Goal: Task Accomplishment & Management: Manage account settings

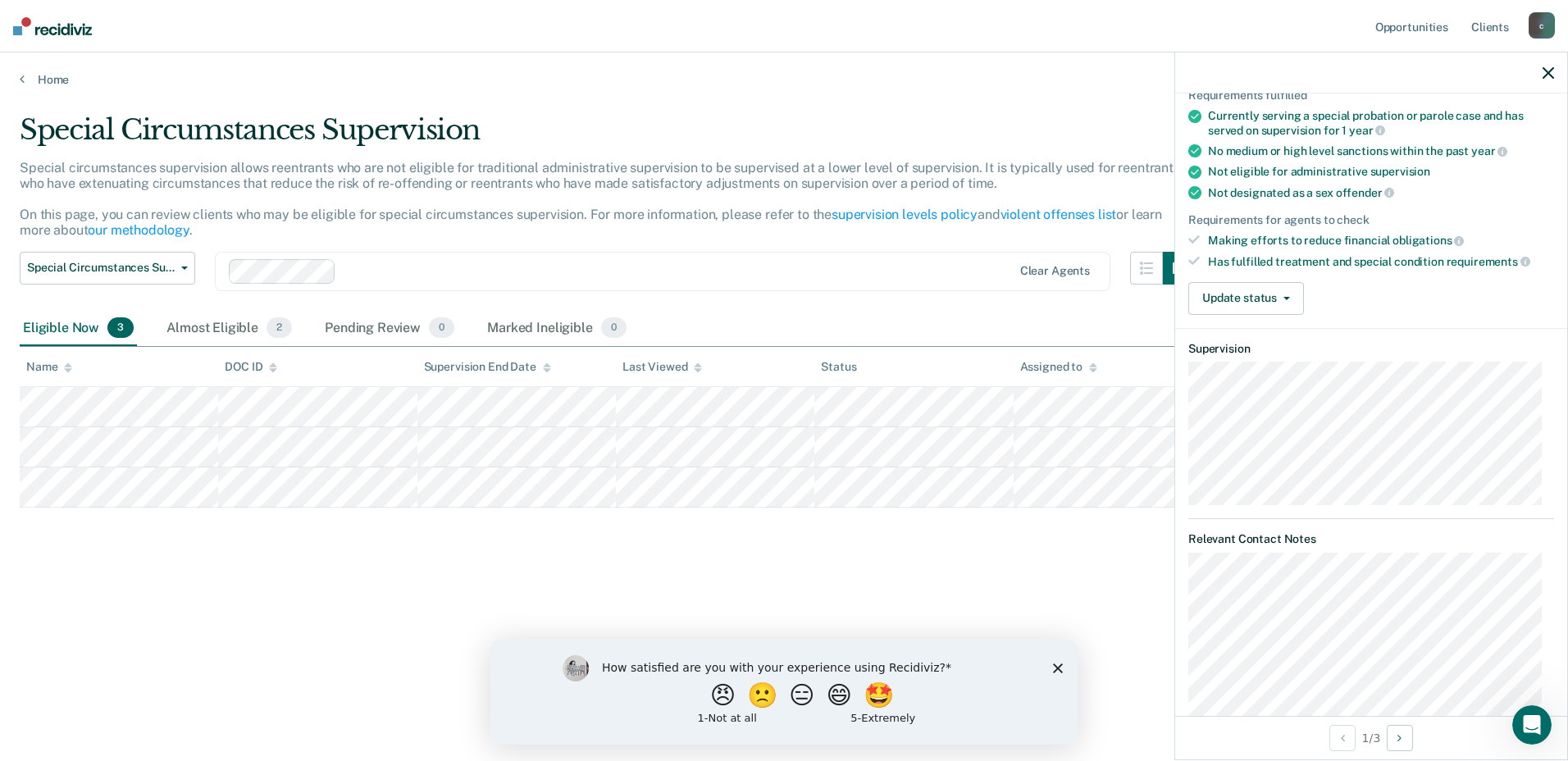
scroll to position [128, 0]
click at [1279, 291] on button "Update status" at bounding box center [1246, 301] width 116 height 32
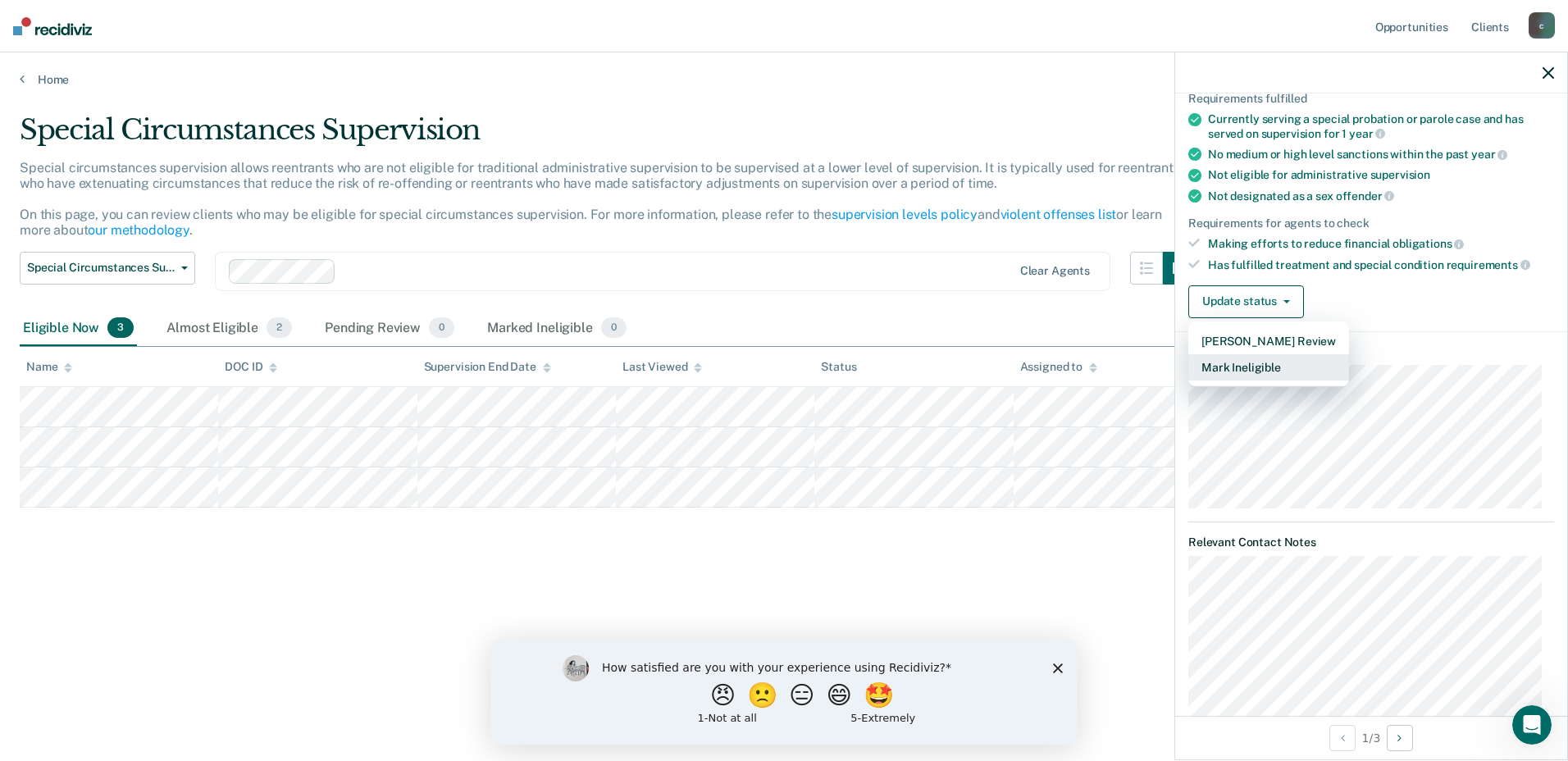
click at [1257, 374] on button "Mark Ineligible" at bounding box center [1269, 367] width 161 height 26
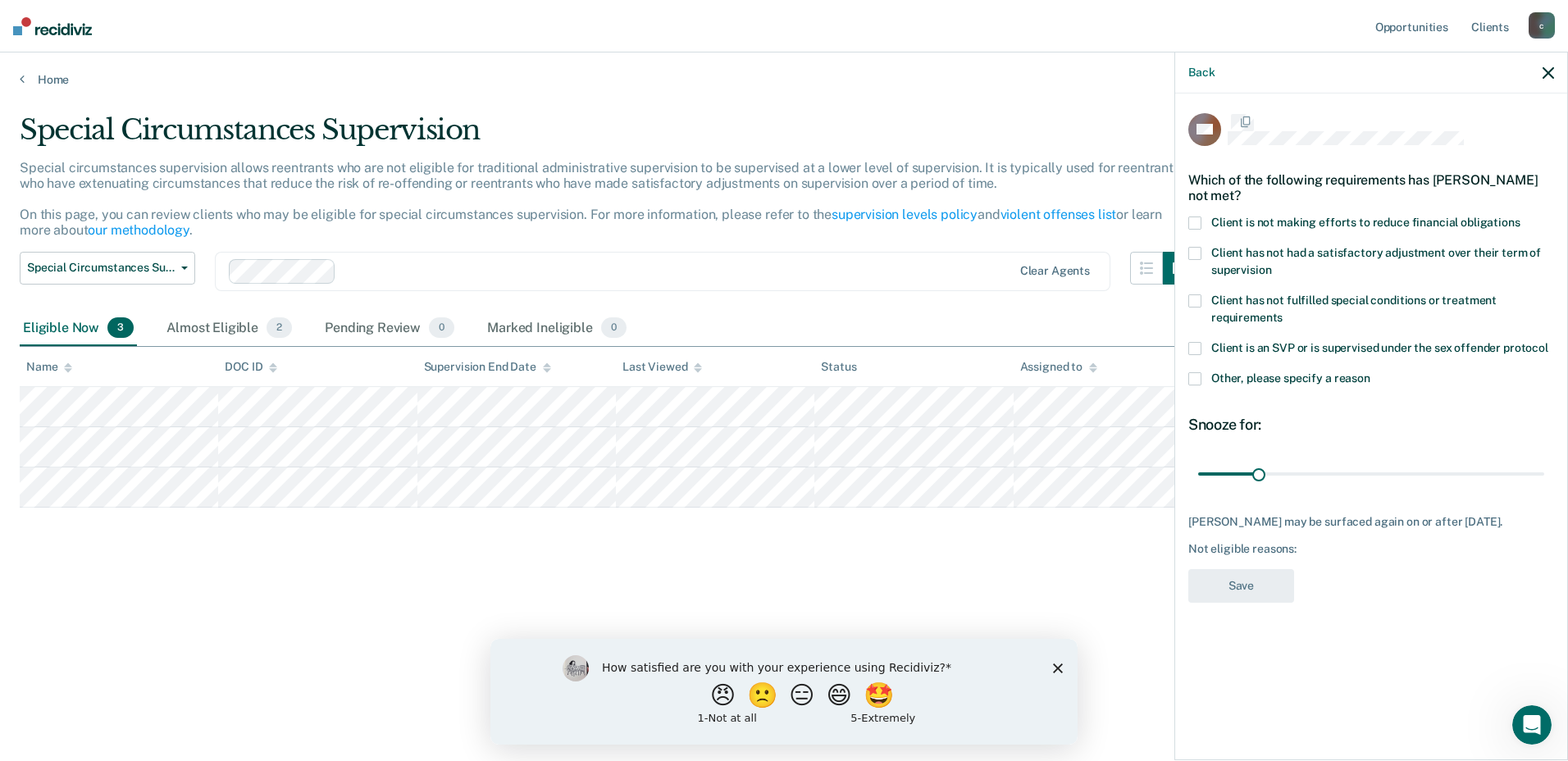
scroll to position [0, 0]
click at [1196, 298] on span at bounding box center [1194, 303] width 13 height 13
click at [1190, 257] on span at bounding box center [1194, 255] width 13 height 13
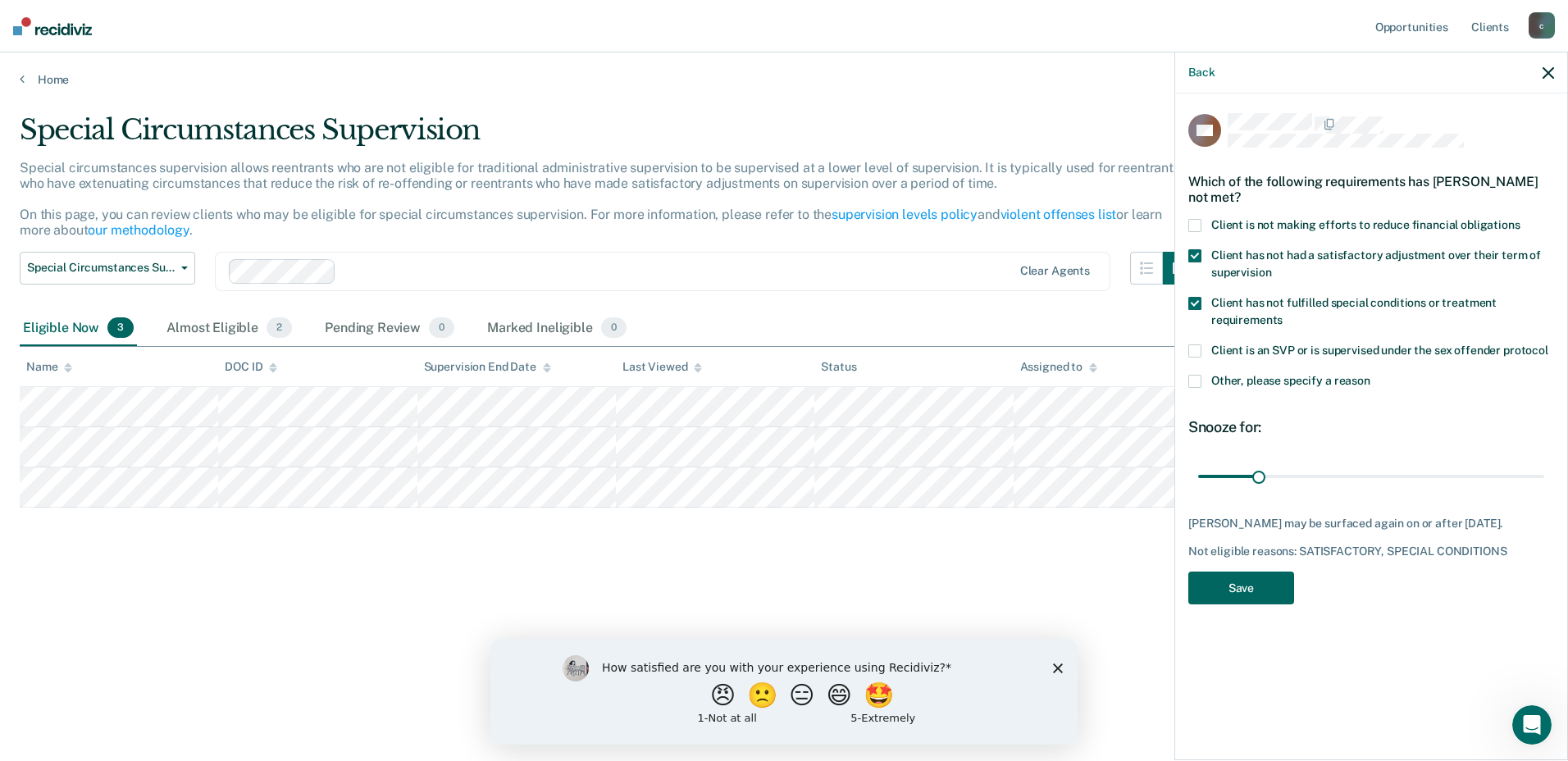
click at [1223, 579] on button "Save" at bounding box center [1241, 588] width 106 height 33
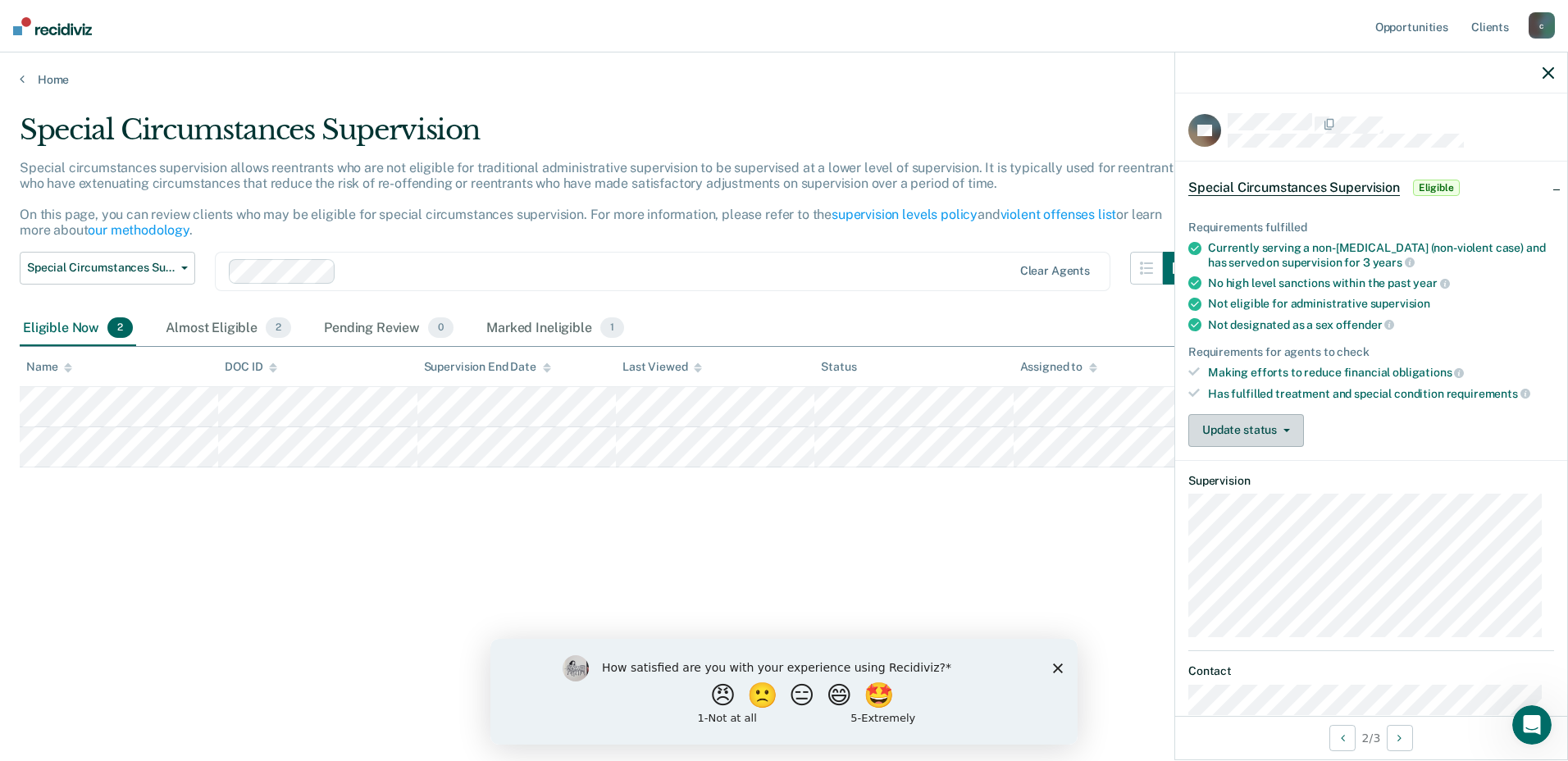
click at [1276, 431] on button "Update status" at bounding box center [1246, 430] width 116 height 32
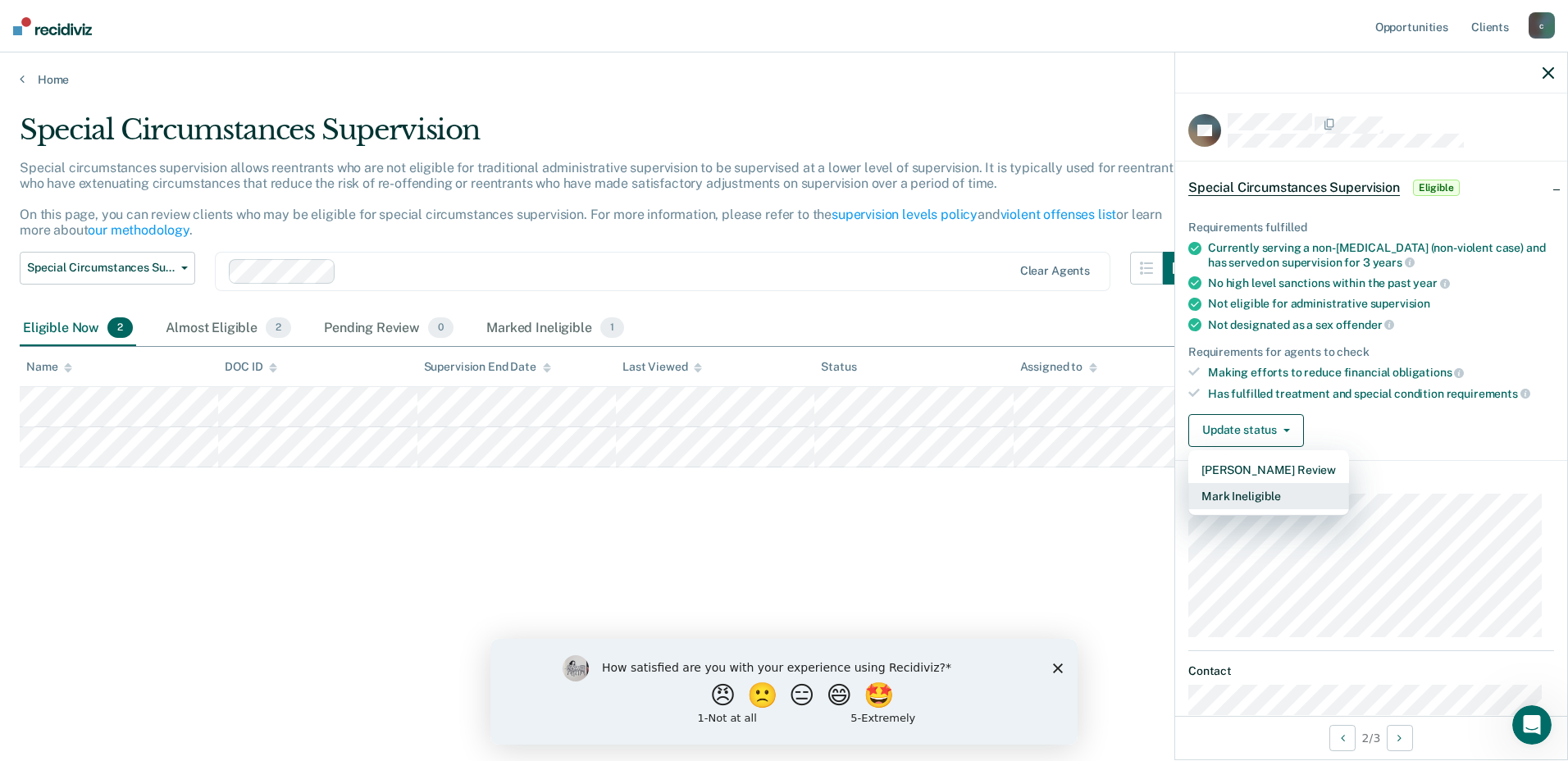
click at [1258, 494] on button "Mark Ineligible" at bounding box center [1269, 496] width 161 height 26
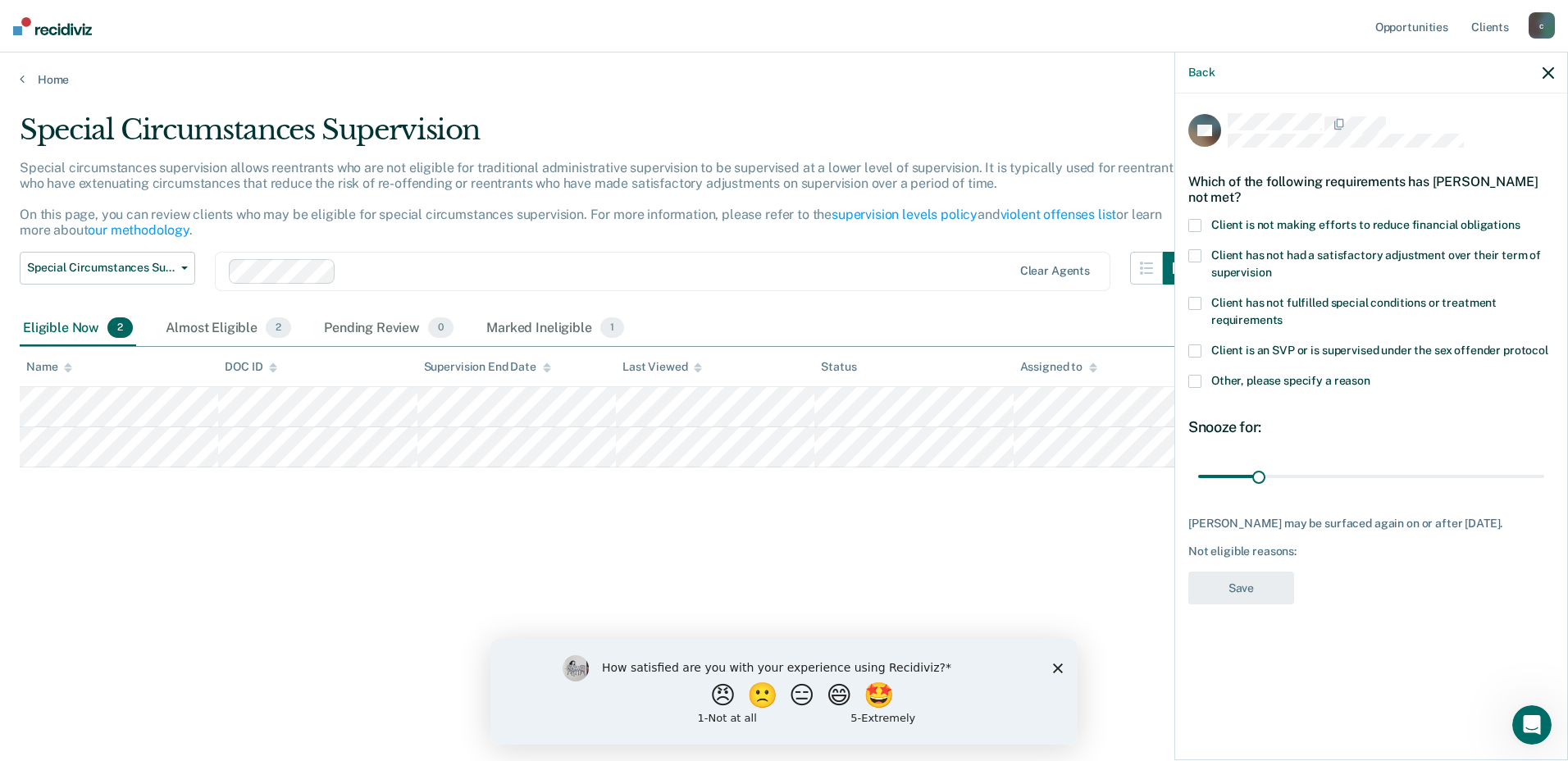
click at [1195, 381] on span at bounding box center [1194, 380] width 13 height 13
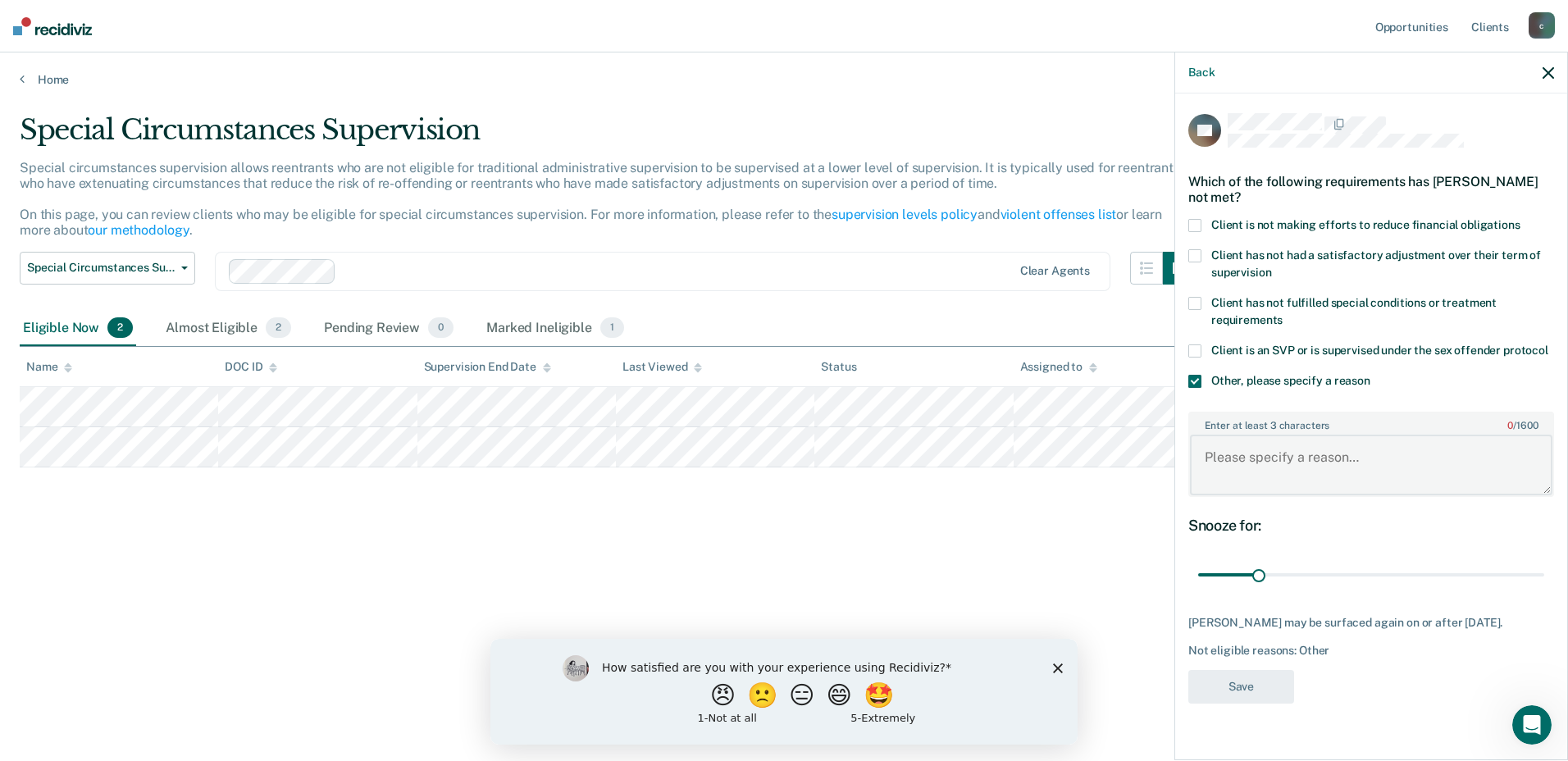
click at [1243, 477] on textarea "Enter at least 3 characters 0 / 1600" at bounding box center [1372, 465] width 363 height 61
type textarea "Mental Health Specialized Caseload"
click at [1237, 689] on button "Save" at bounding box center [1241, 686] width 106 height 33
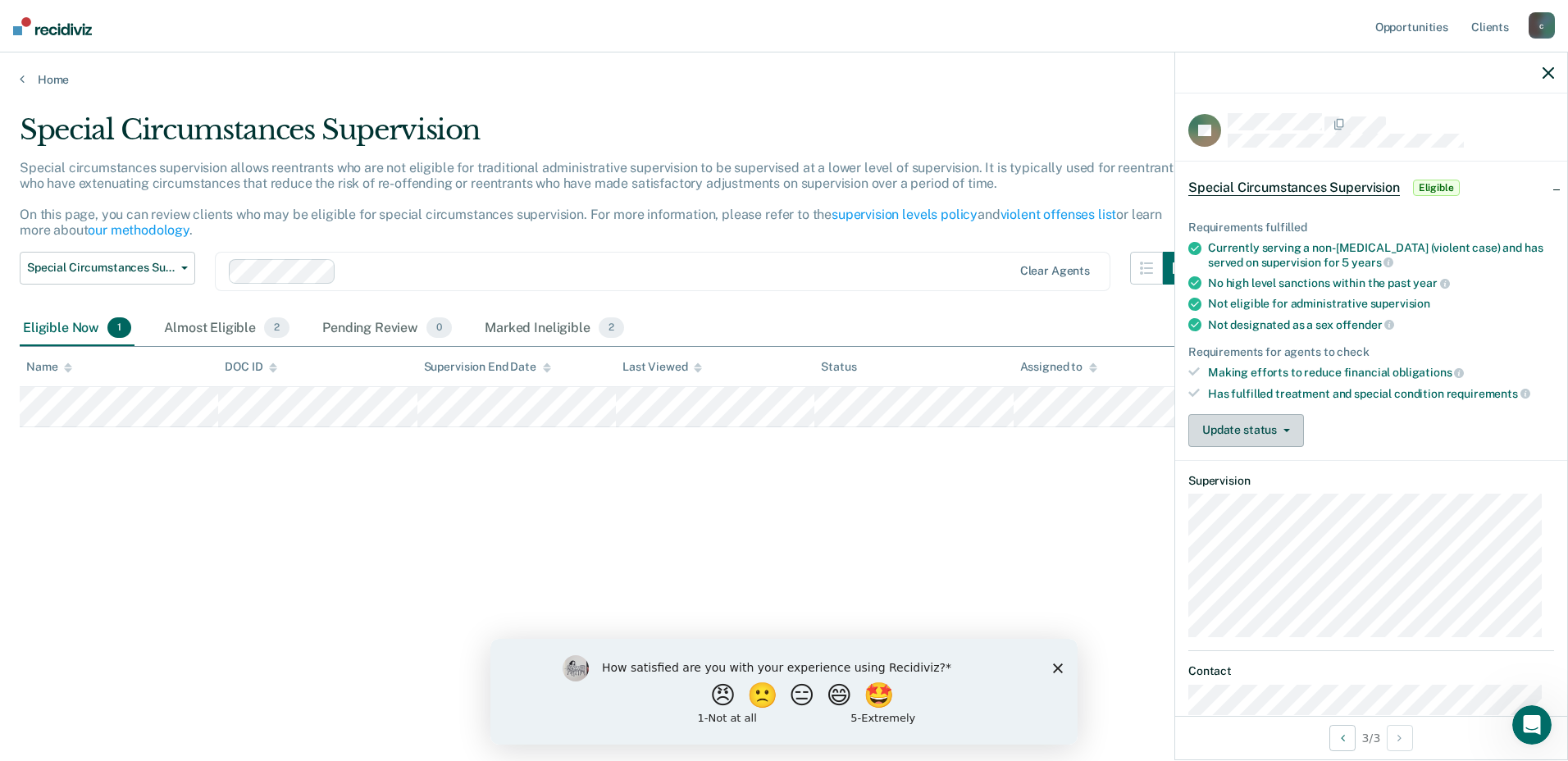
click at [1268, 425] on button "Update status" at bounding box center [1246, 430] width 116 height 32
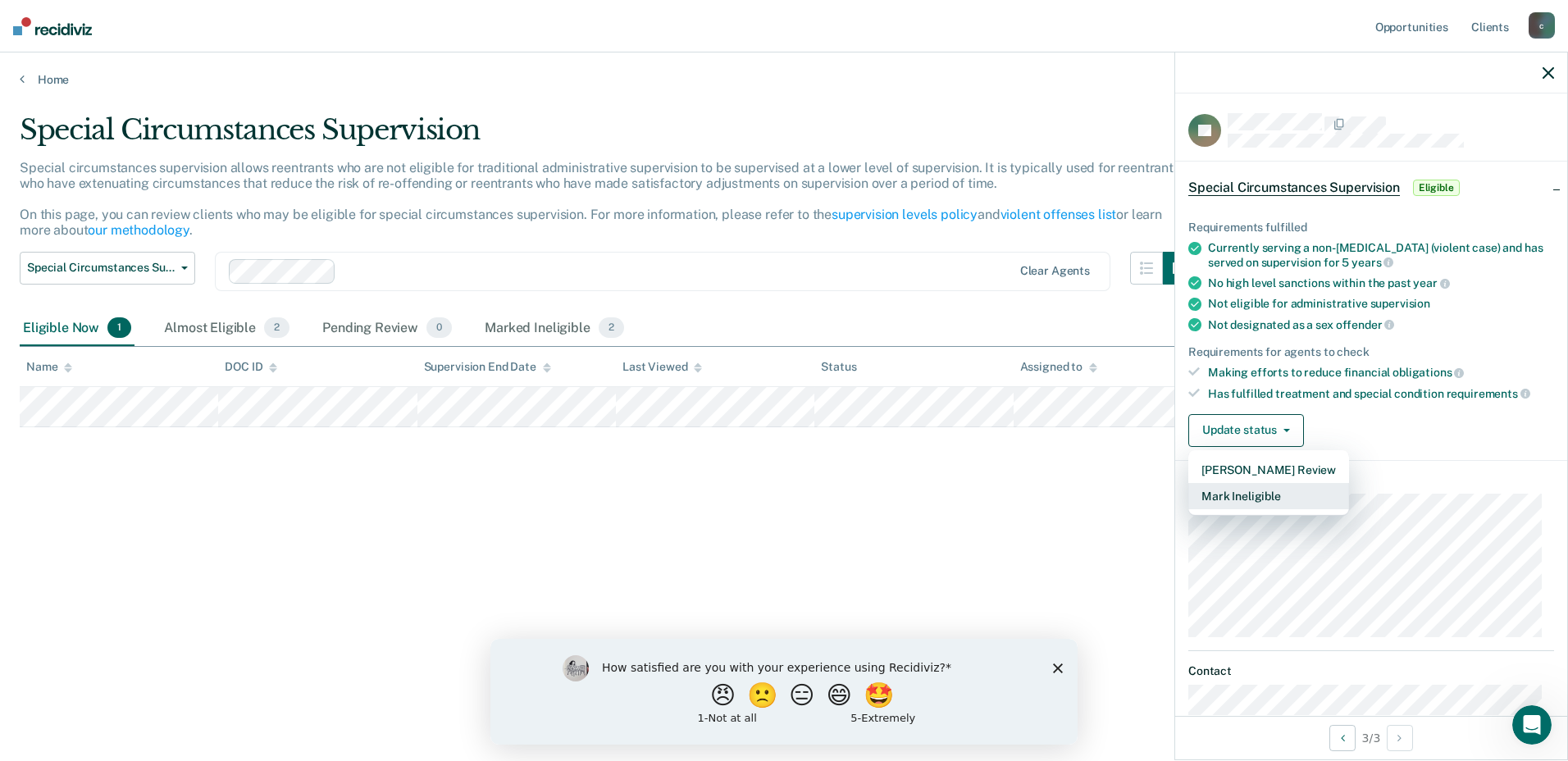
click at [1240, 492] on button "Mark Ineligible" at bounding box center [1269, 496] width 161 height 26
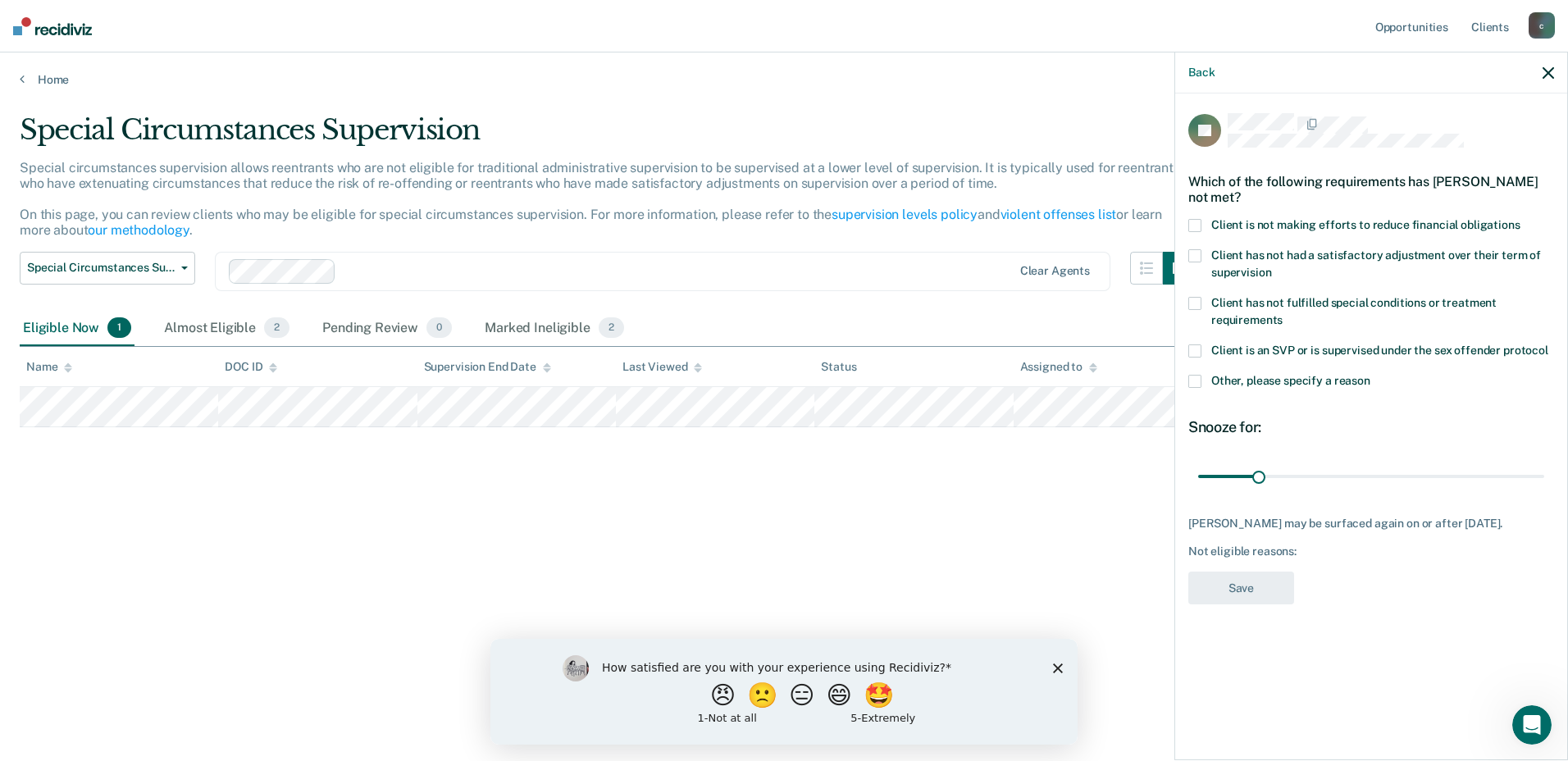
click at [1194, 297] on span at bounding box center [1194, 303] width 13 height 13
click at [1193, 375] on span at bounding box center [1194, 380] width 13 height 13
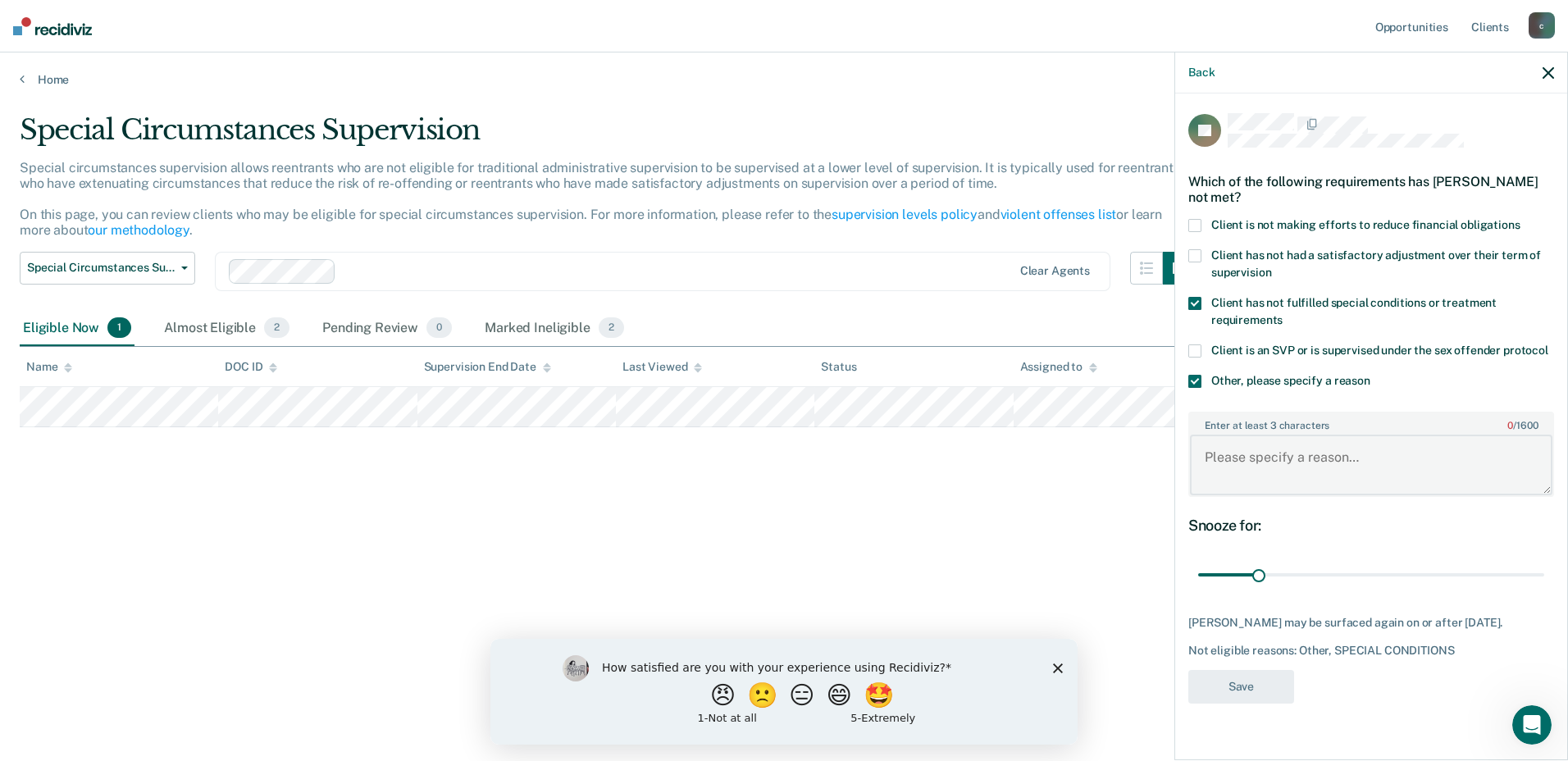
click at [1225, 434] on textarea "Enter at least 3 characters 0 / 1600" at bounding box center [1372, 465] width 363 height 61
type textarea "Mental Health Specialized Caseload"
click at [1239, 670] on button "Save" at bounding box center [1241, 686] width 106 height 33
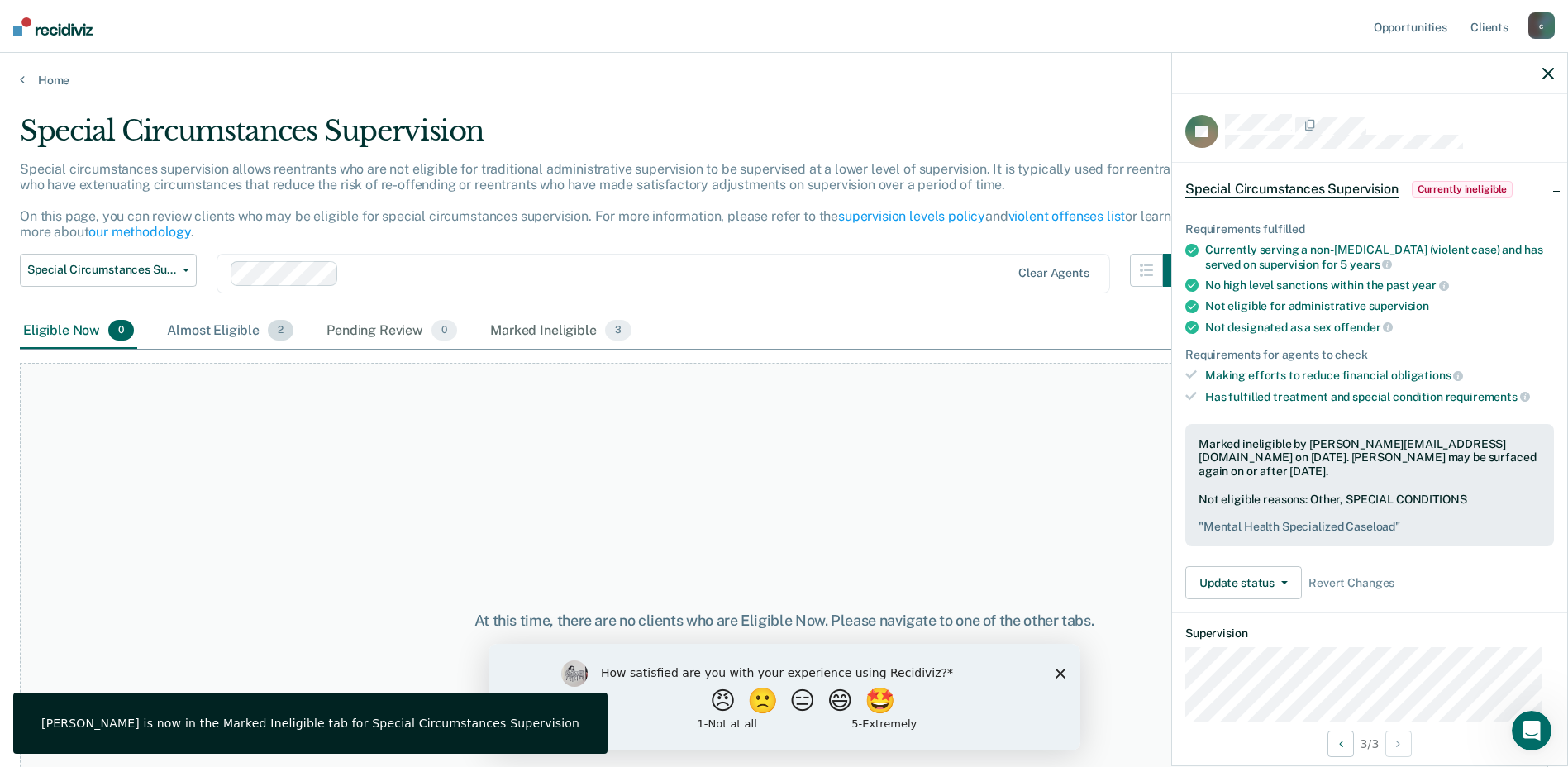
click at [197, 330] on div "Almost Eligible 2" at bounding box center [230, 331] width 133 height 37
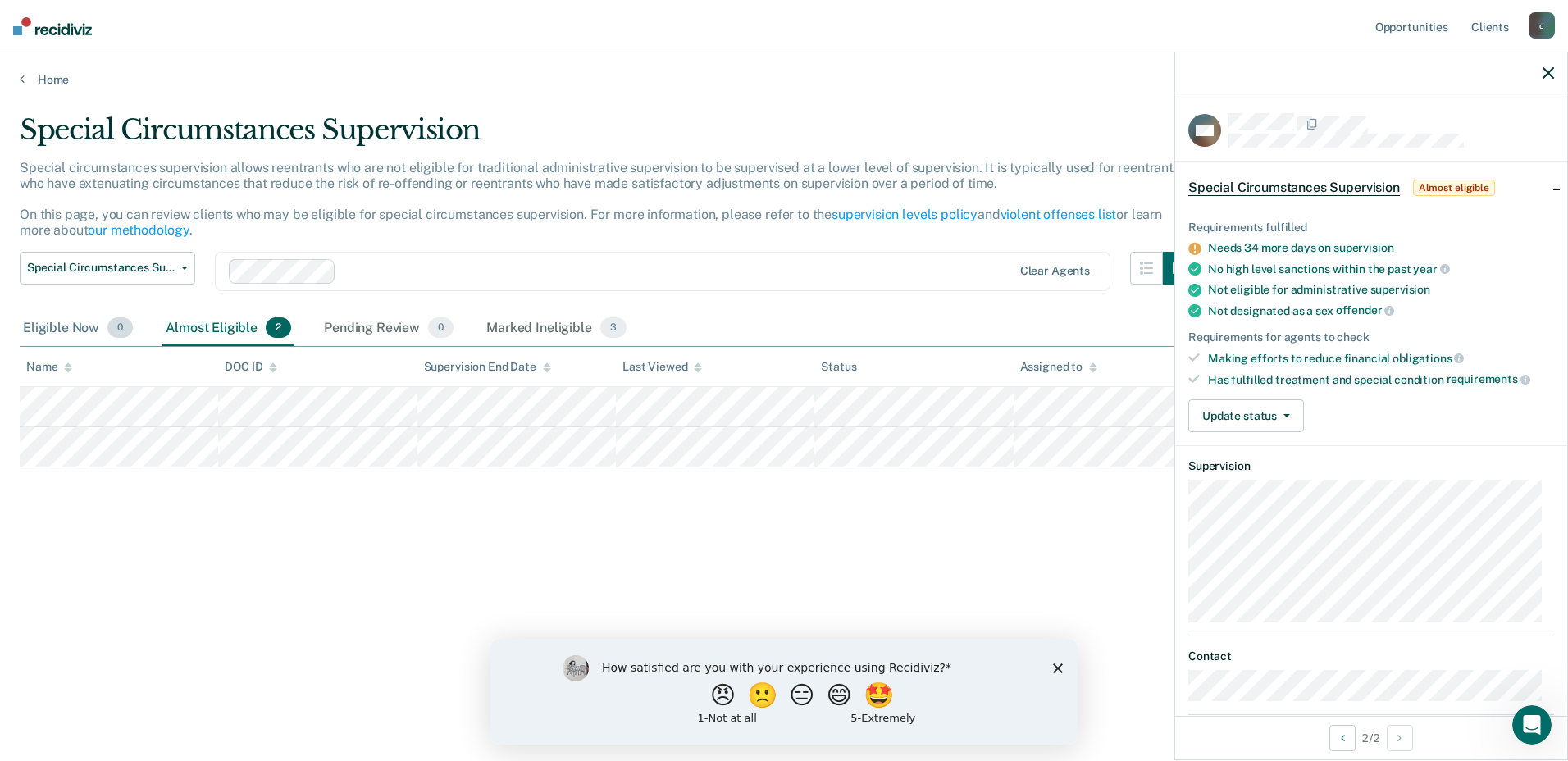
click at [50, 327] on div "Eligible Now 0" at bounding box center [77, 329] width 117 height 36
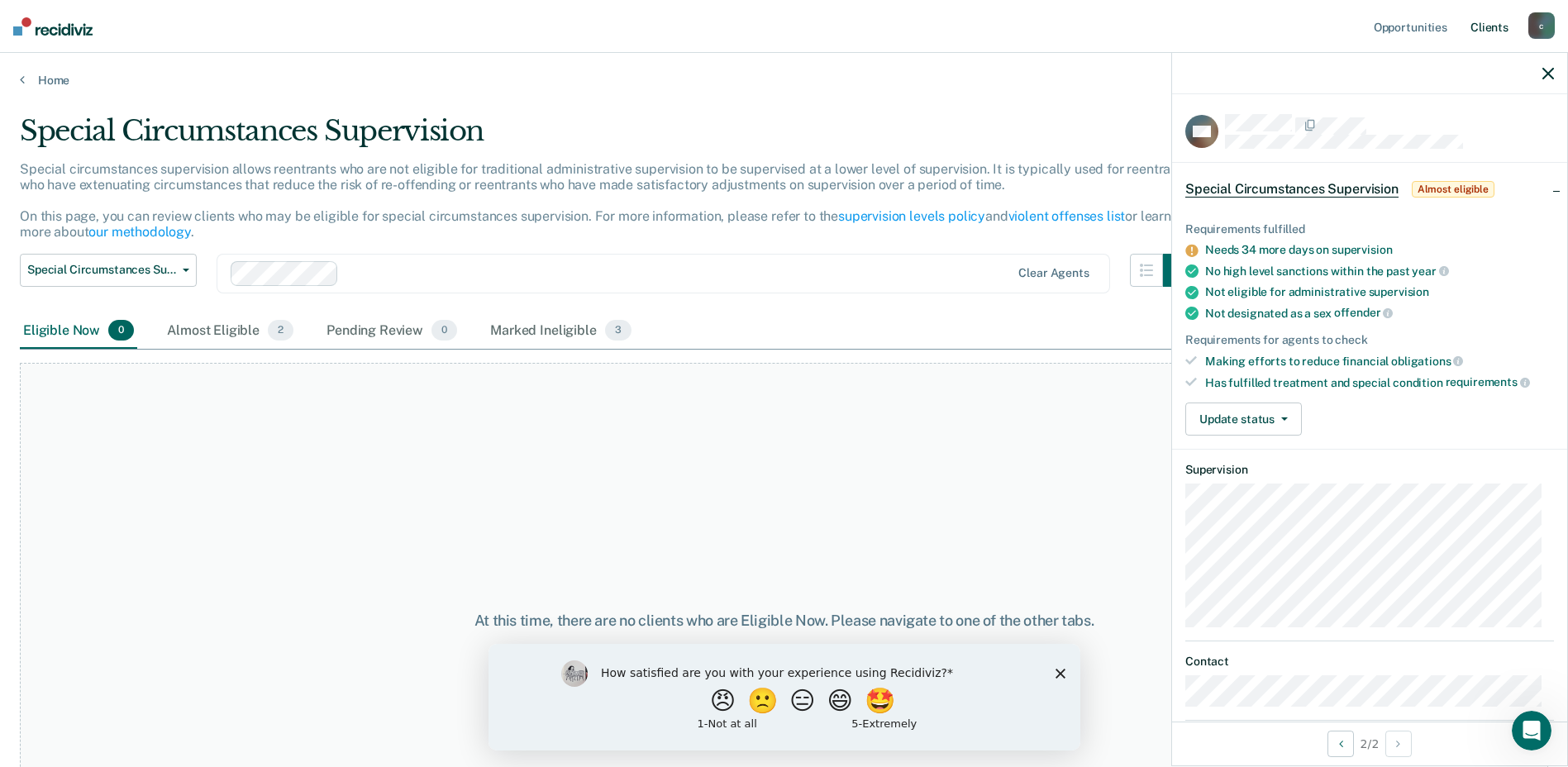
click at [1502, 27] on link "Client s" at bounding box center [1489, 27] width 44 height 53
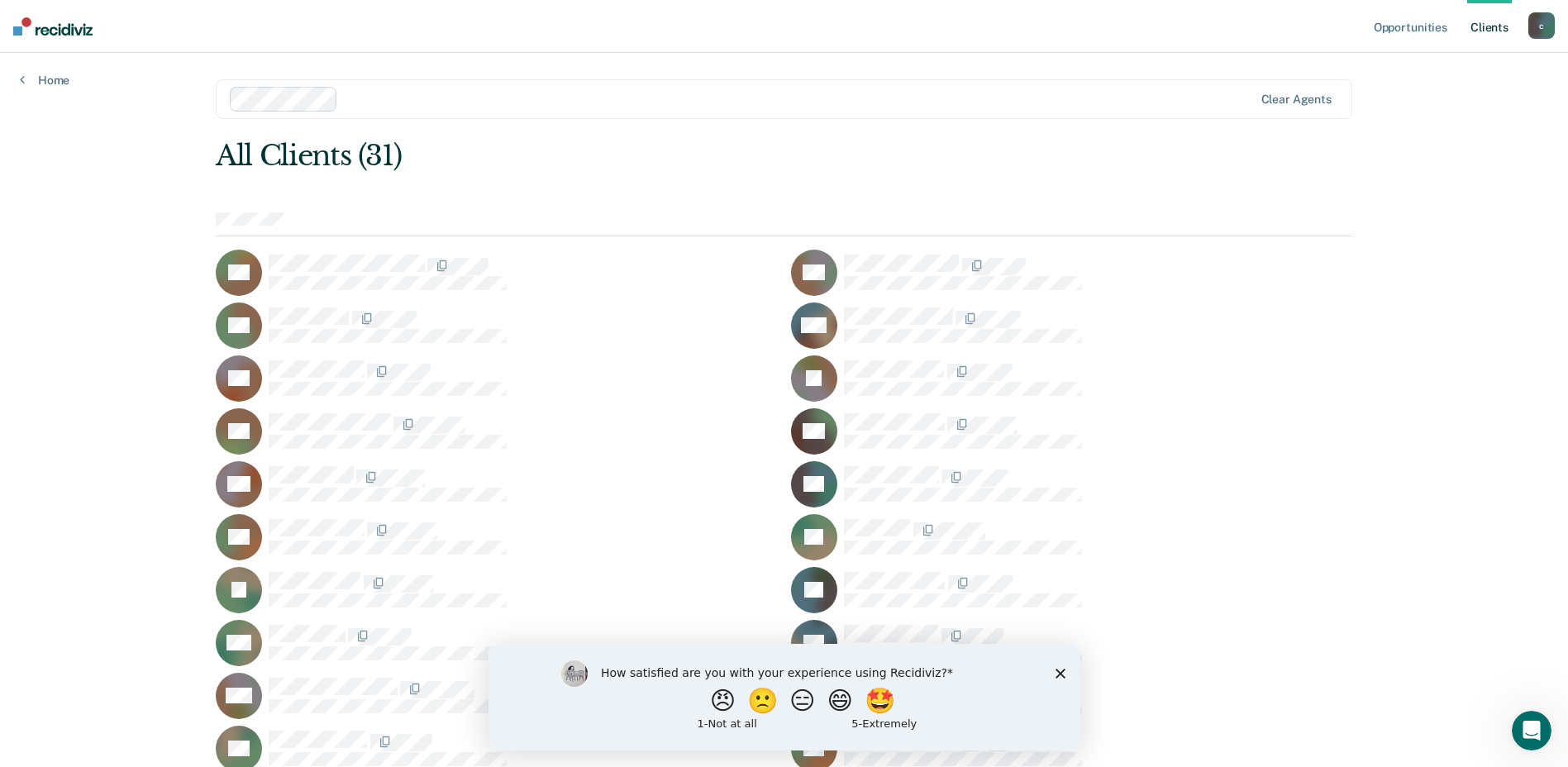
click at [1533, 25] on div "c" at bounding box center [1541, 26] width 27 height 27
click at [1432, 111] on link "Log Out" at bounding box center [1474, 109] width 133 height 14
